Goal: Information Seeking & Learning: Learn about a topic

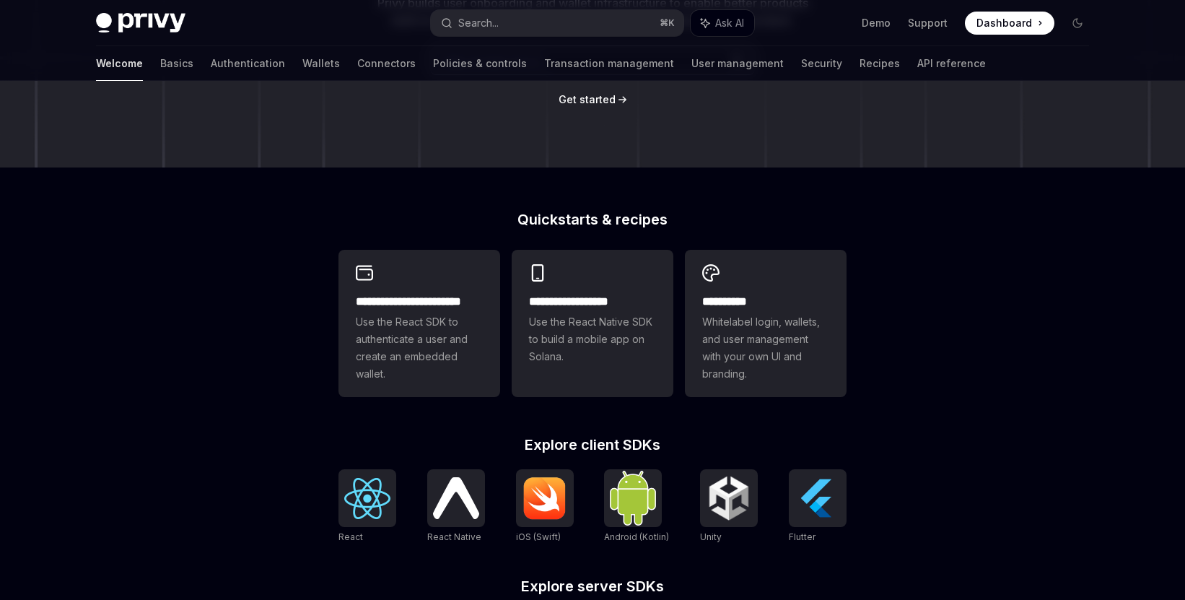
scroll to position [10, 0]
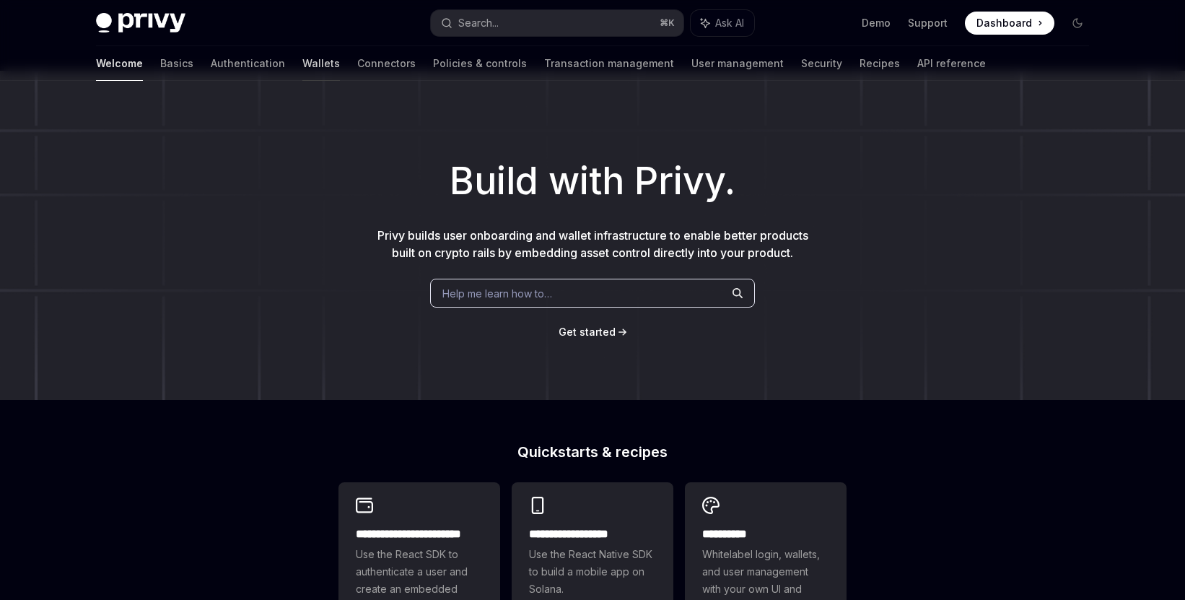
click at [302, 66] on link "Wallets" at bounding box center [321, 63] width 38 height 35
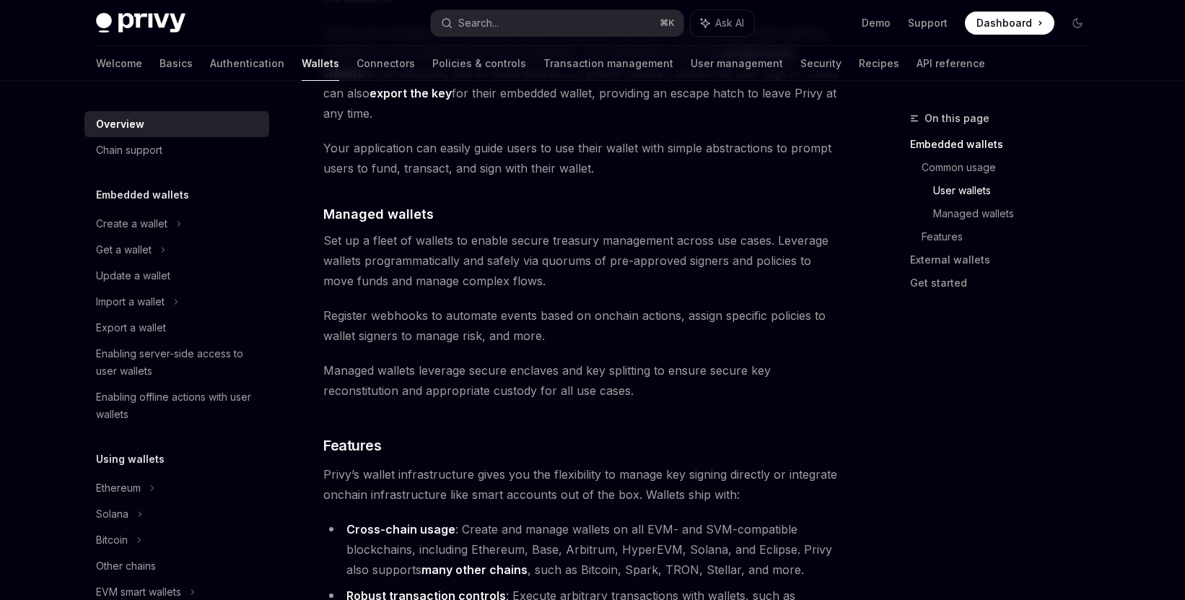
scroll to position [1522, 0]
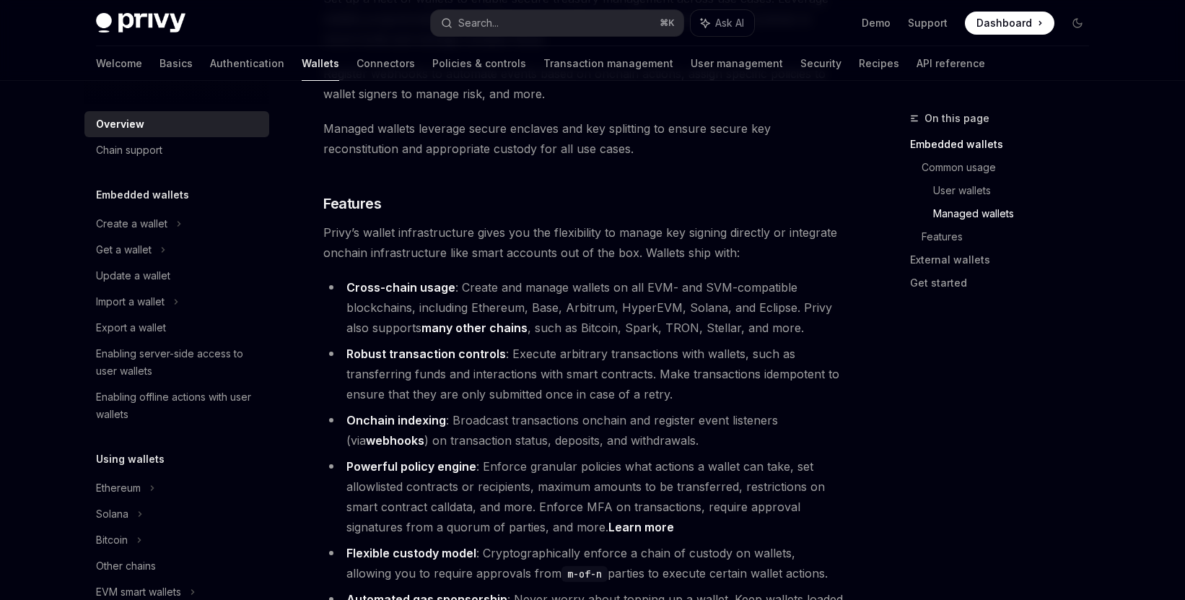
type textarea "*"
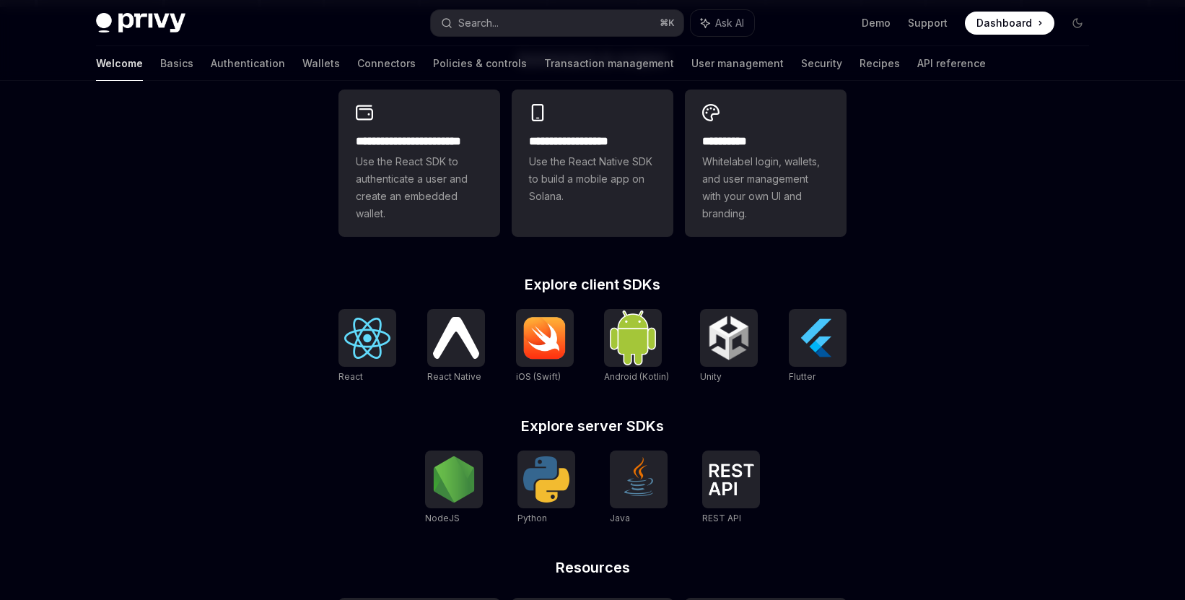
scroll to position [412, 0]
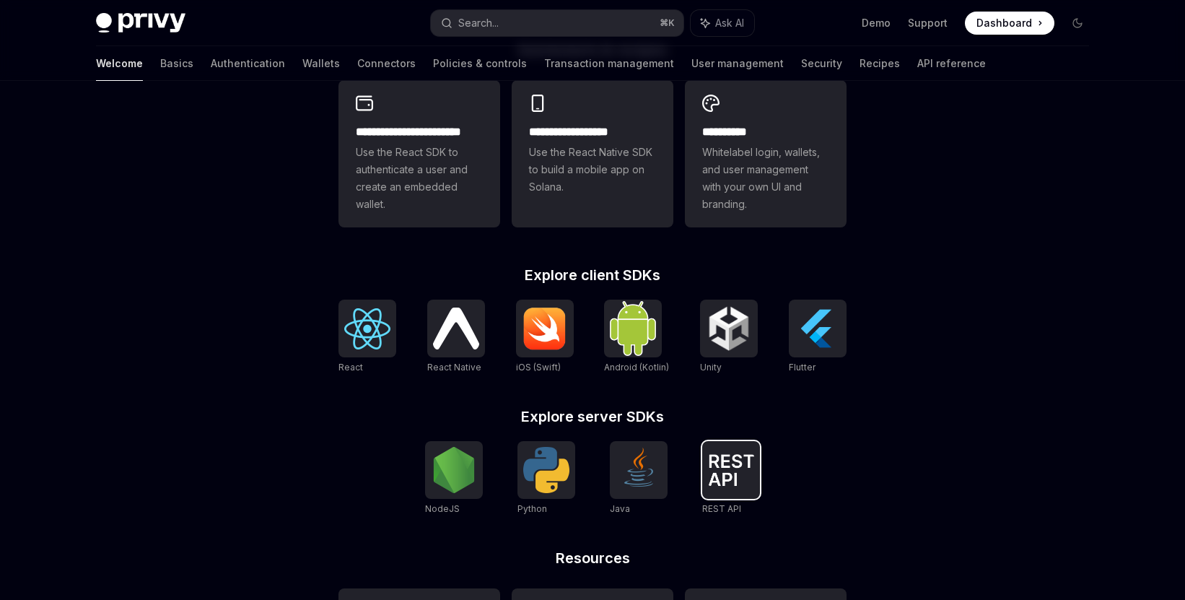
click at [755, 482] on div at bounding box center [731, 470] width 58 height 58
